Goal: Transaction & Acquisition: Subscribe to service/newsletter

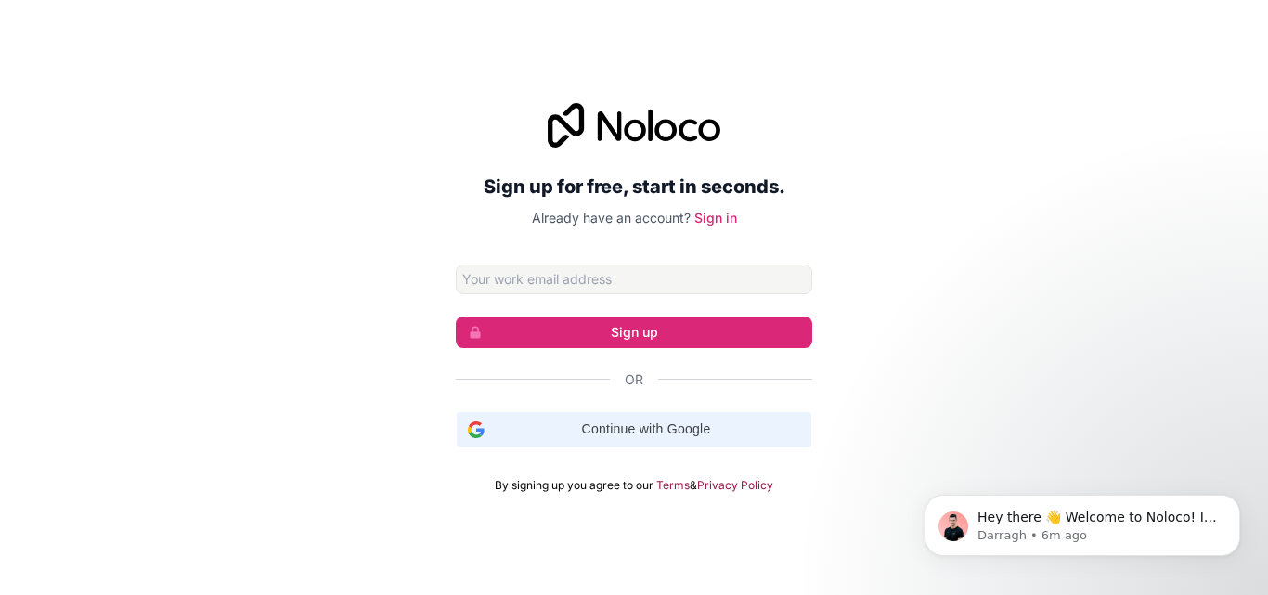
click at [626, 427] on span "Continue with Google" at bounding box center [646, 429] width 308 height 19
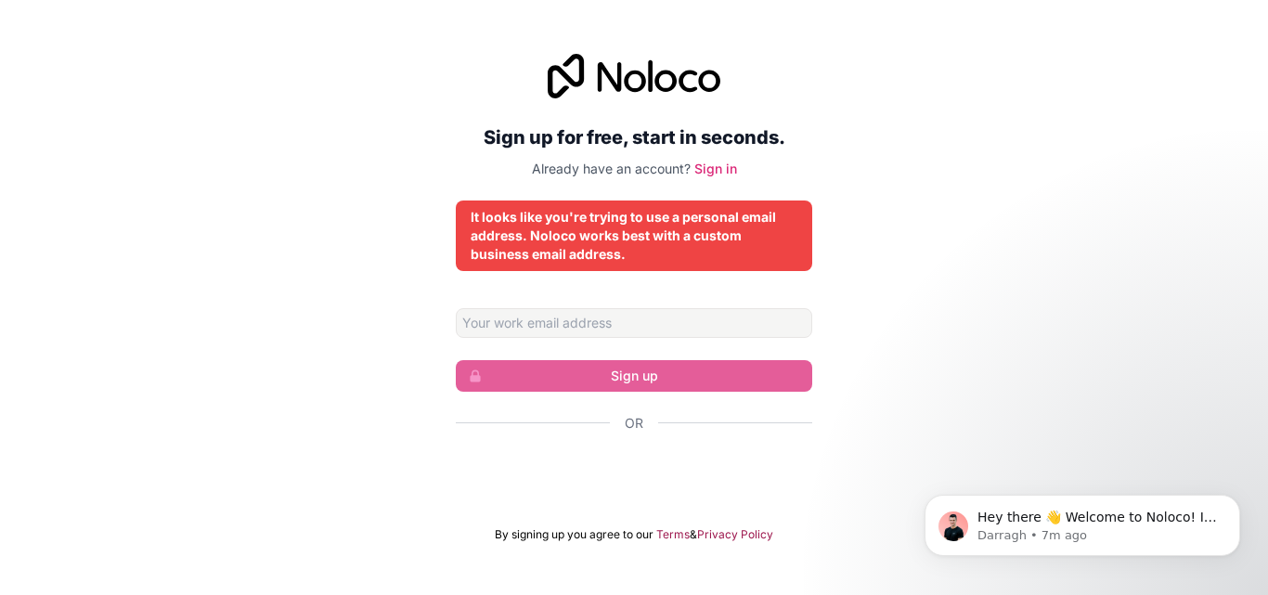
click at [594, 237] on div "It looks like you're trying to use a personal email address. Noloco works best …" at bounding box center [634, 236] width 327 height 56
click at [548, 321] on input "Email address" at bounding box center [634, 323] width 357 height 30
type input "kankpeshops@gmail.com"
